Goal: Task Accomplishment & Management: Use online tool/utility

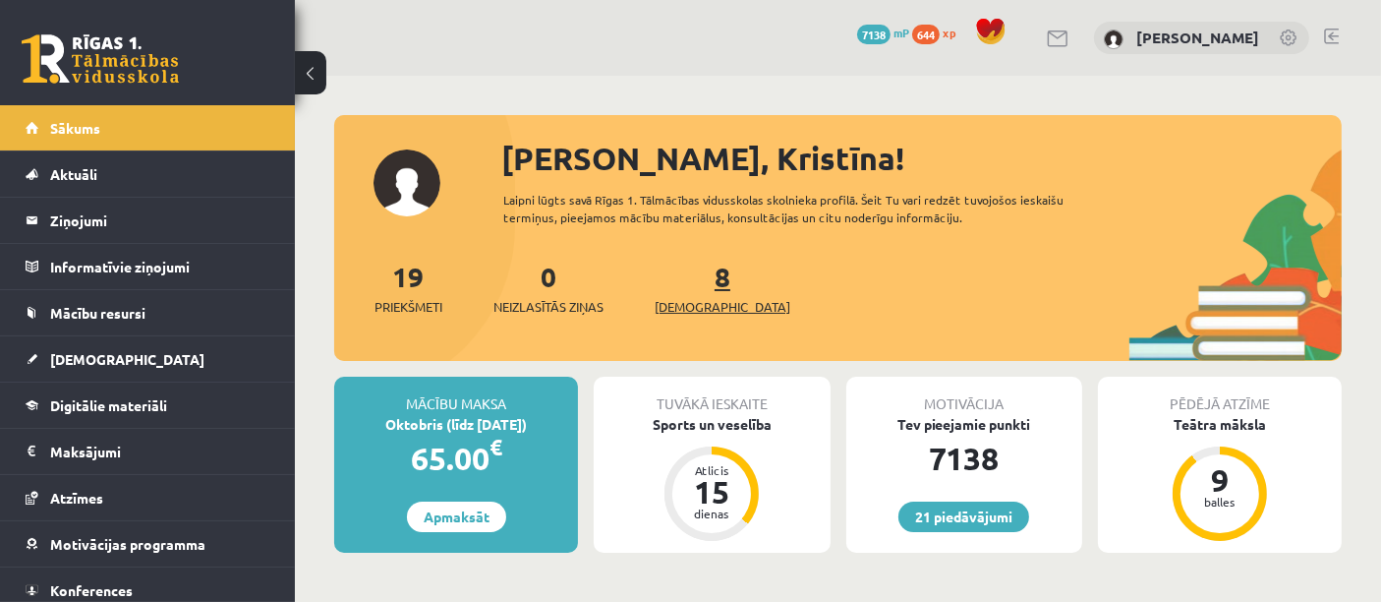
click at [699, 297] on span "[DEMOGRAPHIC_DATA]" at bounding box center [723, 307] width 136 height 20
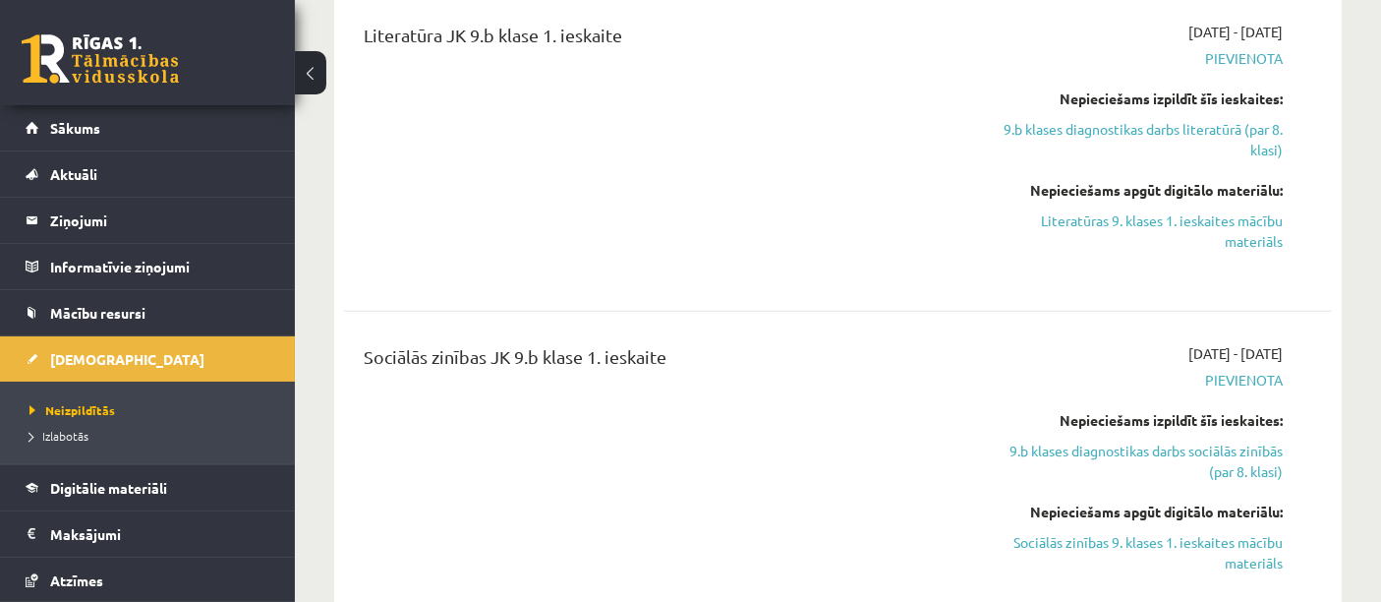
scroll to position [1620, 0]
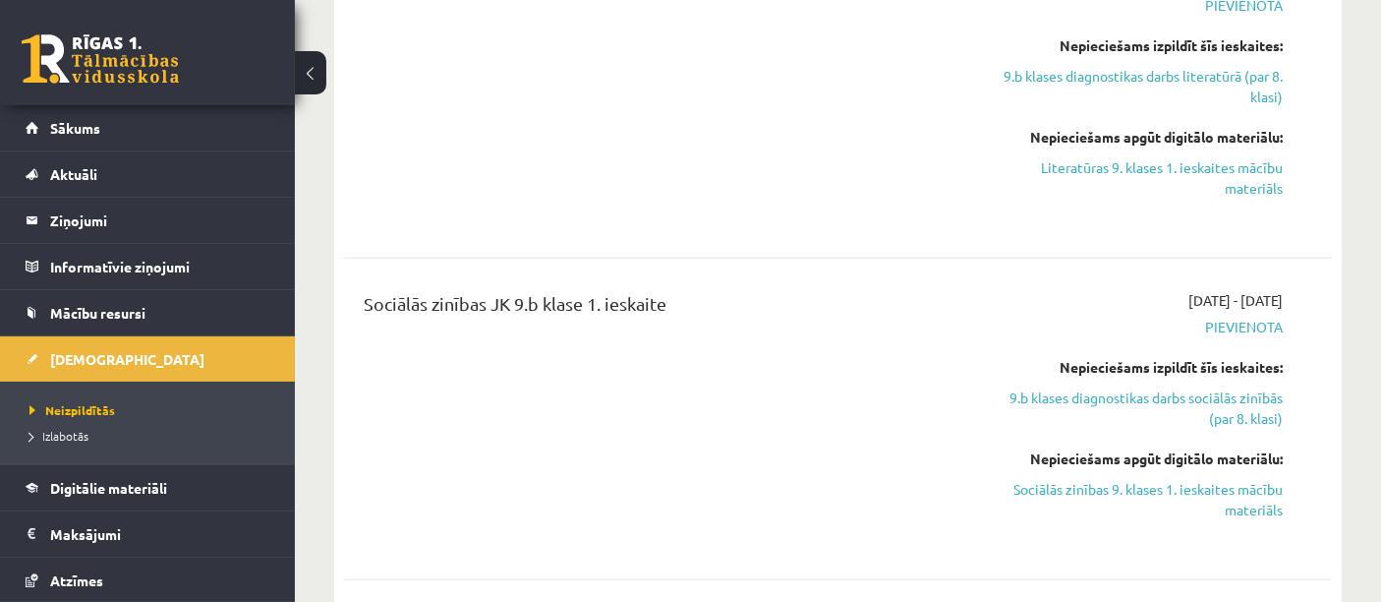
drag, startPoint x: 1210, startPoint y: 492, endPoint x: 760, endPoint y: 66, distance: 620.2
click at [1210, 492] on link "Sociālās zinības 9. klases 1. ieskaites mācību materiāls" at bounding box center [1139, 499] width 287 height 41
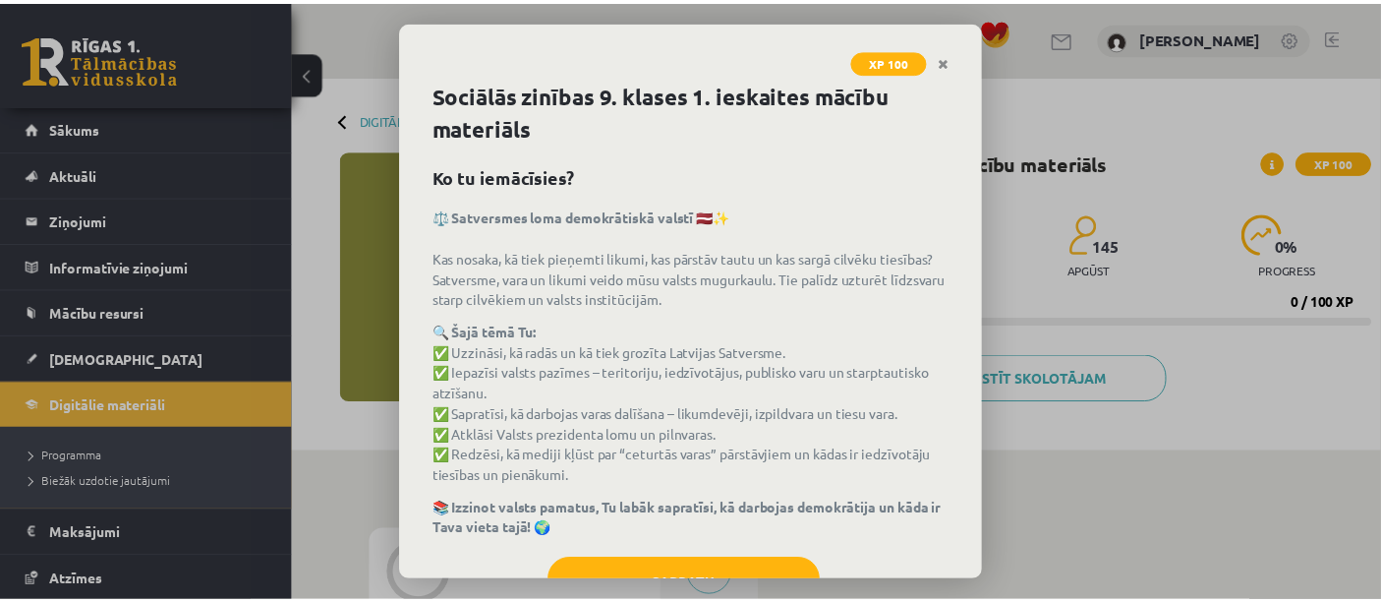
scroll to position [73, 0]
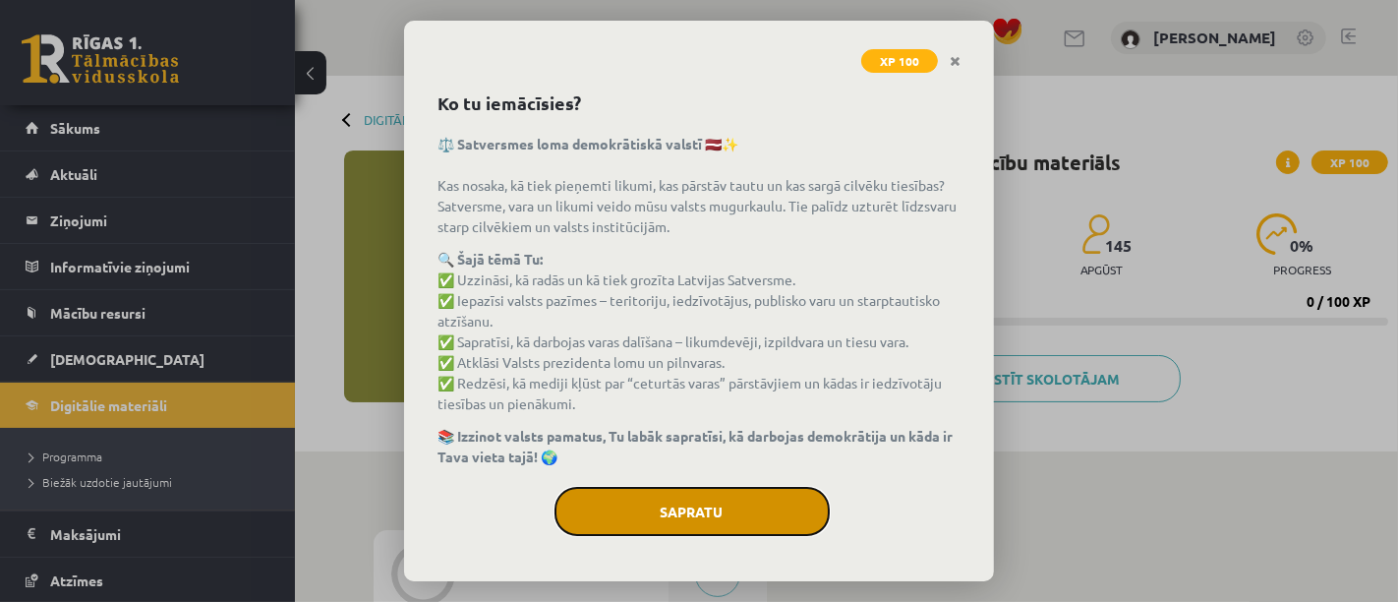
click at [696, 509] on button "Sapratu" at bounding box center [691, 511] width 275 height 49
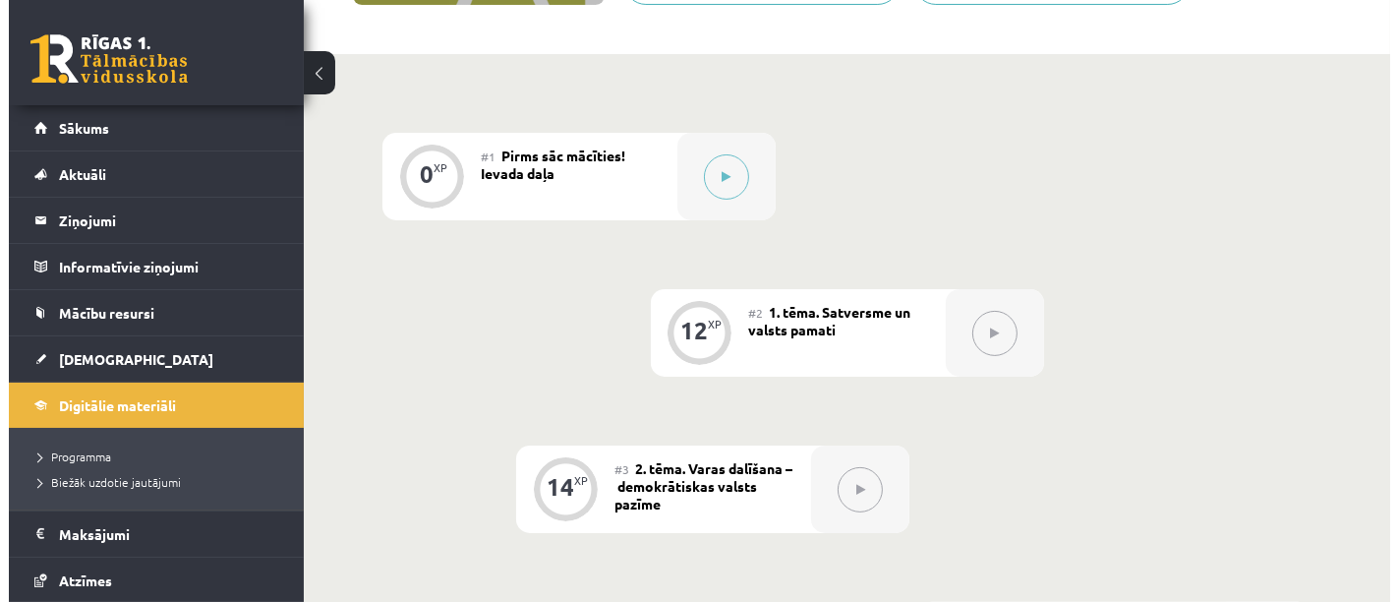
scroll to position [430, 0]
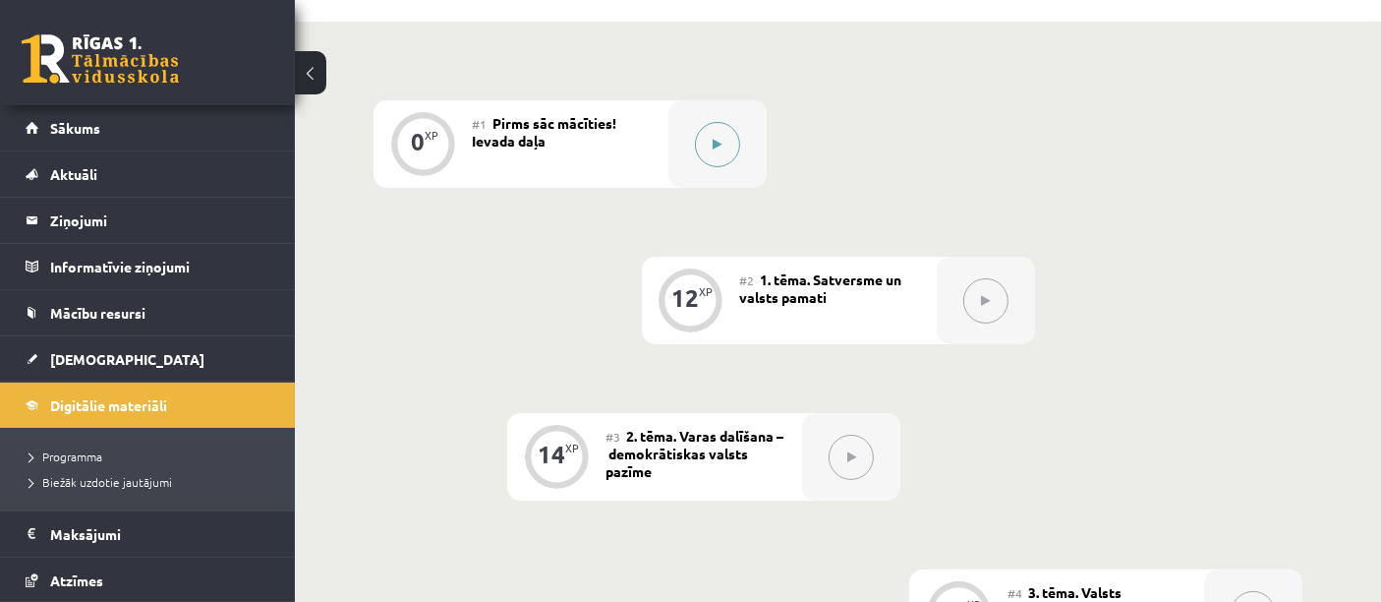
click at [708, 144] on button at bounding box center [717, 144] width 45 height 45
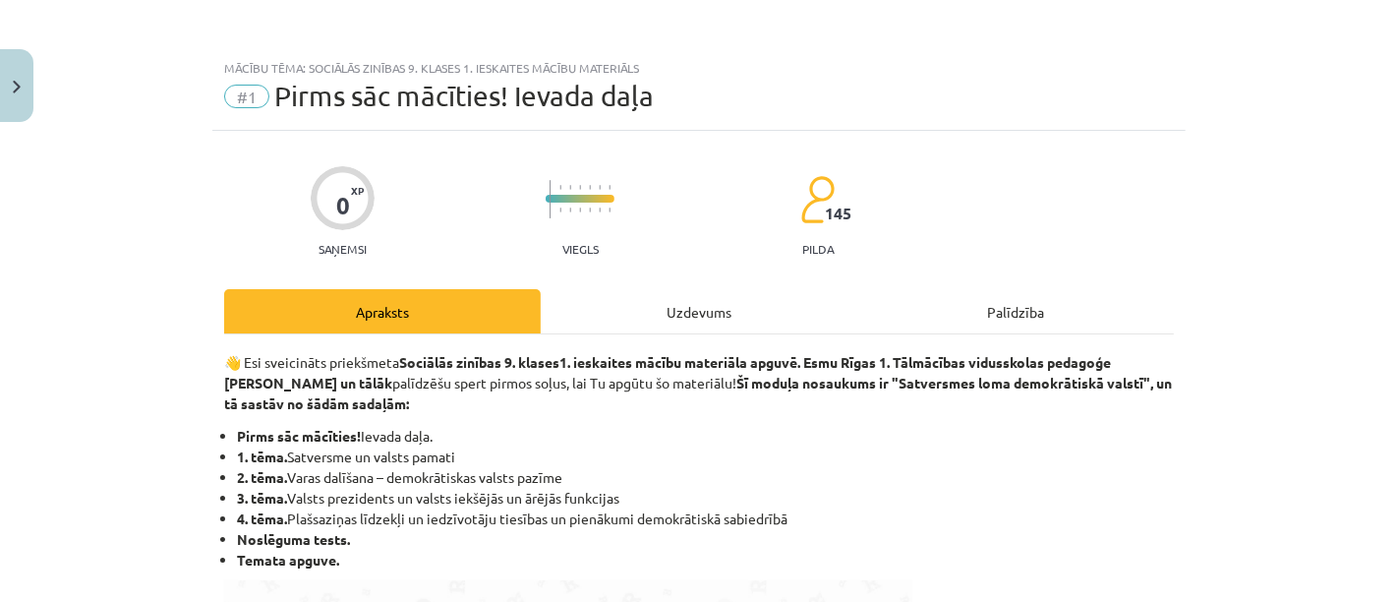
click at [713, 304] on div "Uzdevums" at bounding box center [699, 311] width 317 height 44
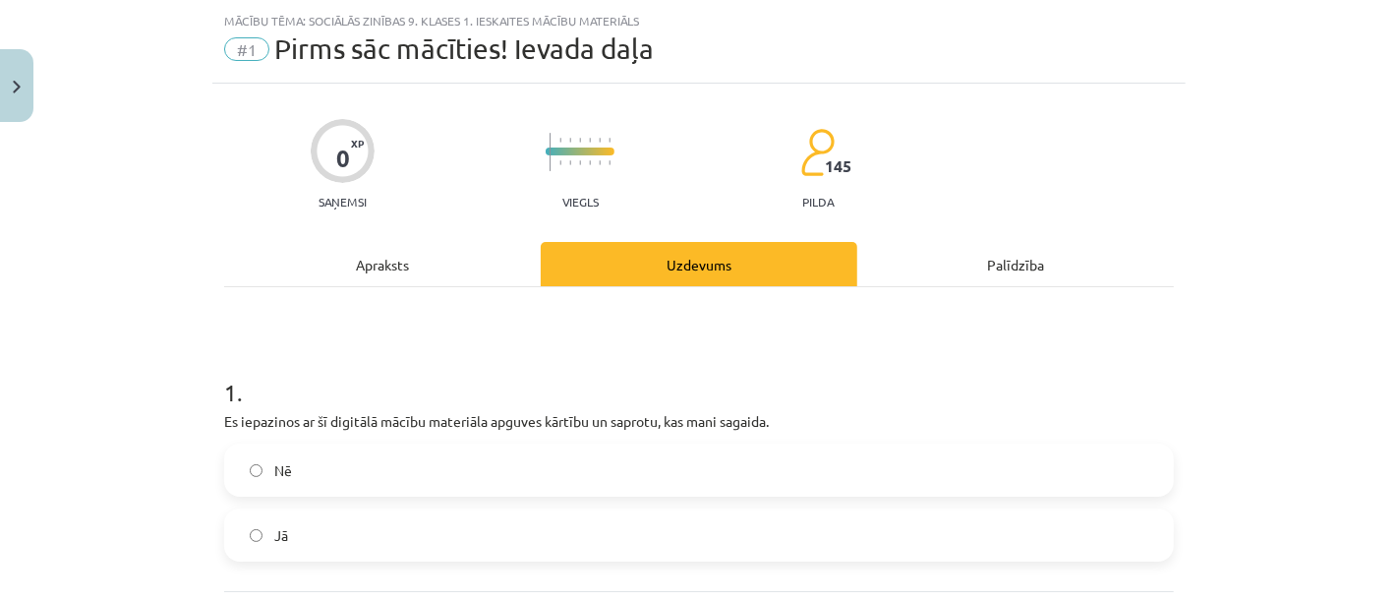
scroll to position [48, 0]
click at [297, 529] on label "Jā" at bounding box center [699, 533] width 946 height 49
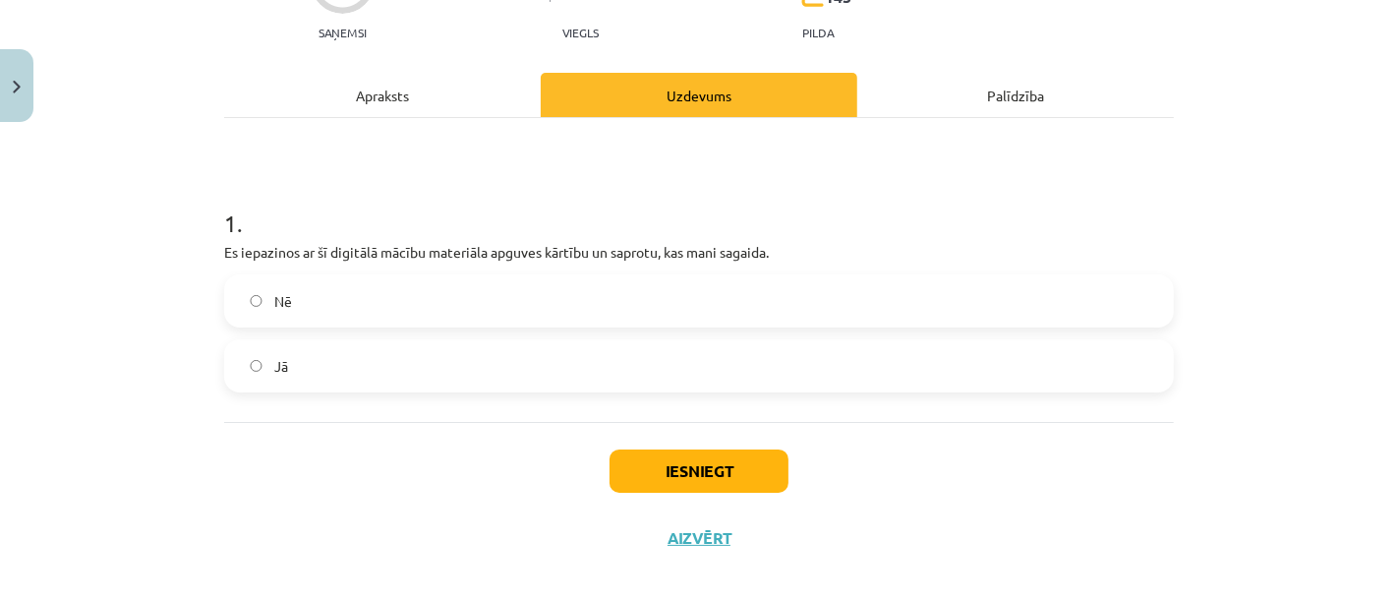
scroll to position [233, 0]
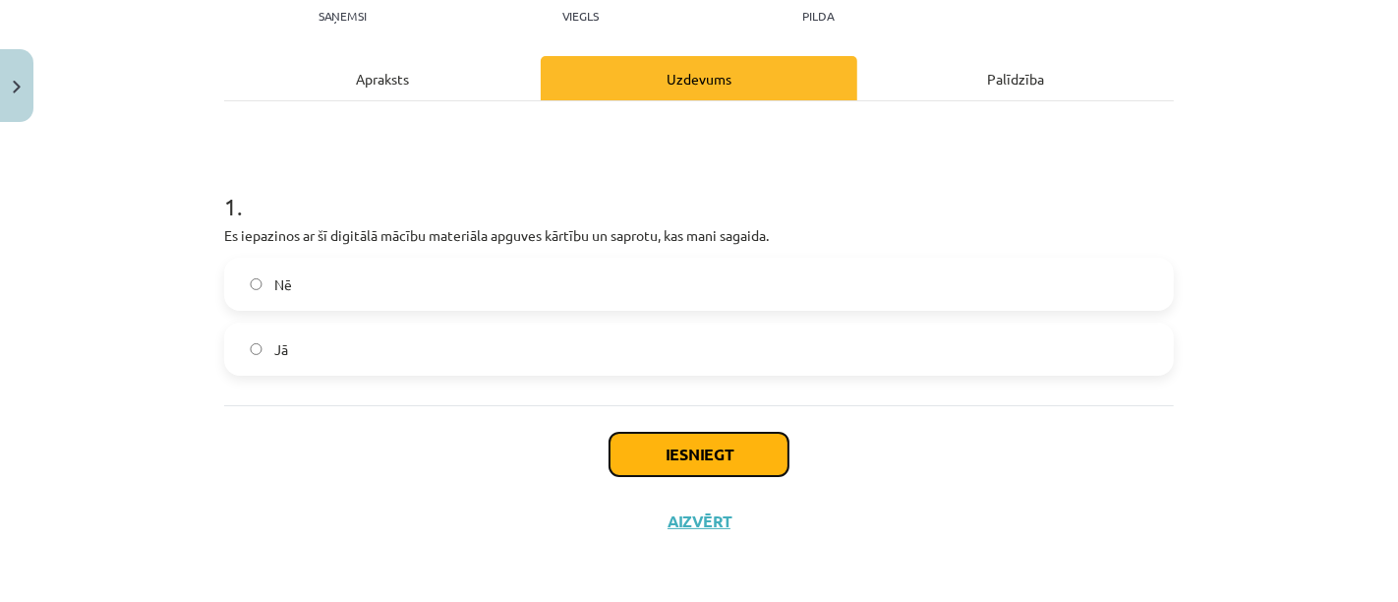
click at [733, 442] on button "Iesniegt" at bounding box center [698, 453] width 179 height 43
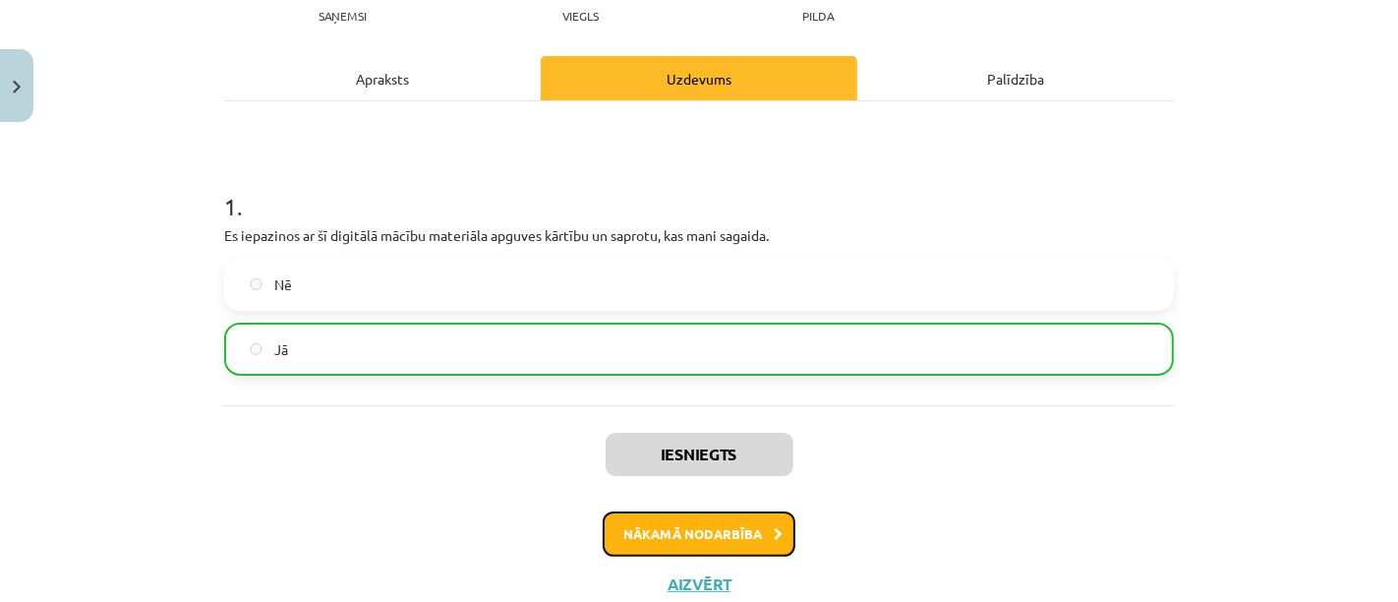
click at [720, 522] on button "Nākamā nodarbība" at bounding box center [699, 533] width 193 height 45
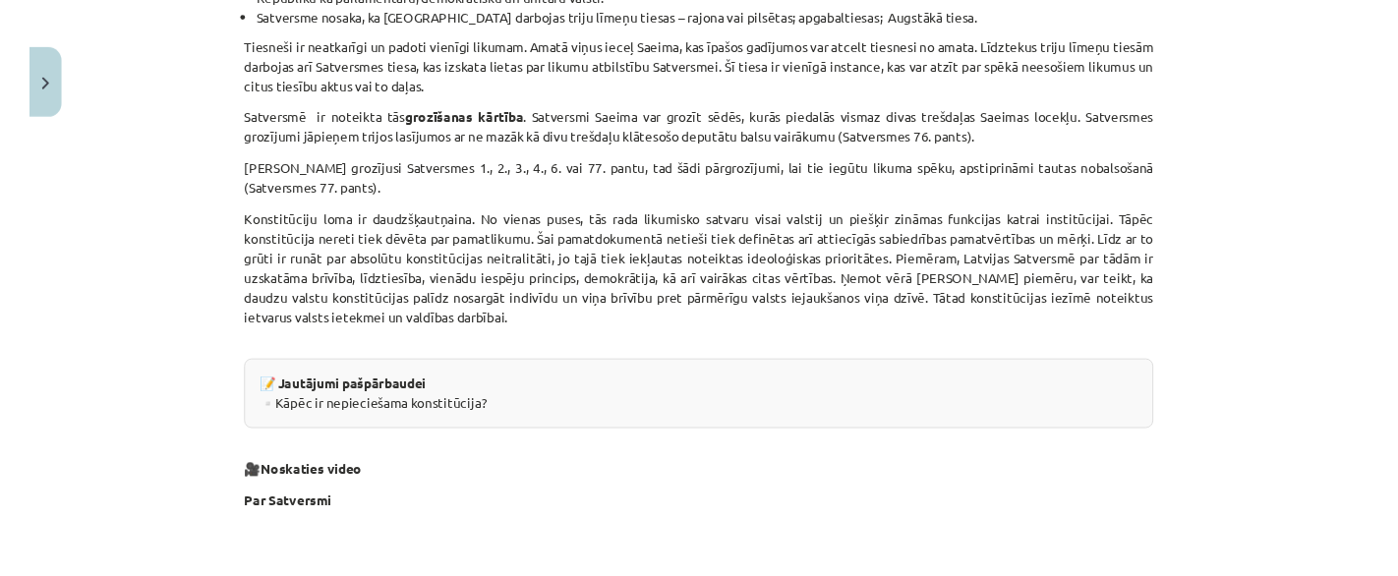
scroll to position [3484, 0]
